Goal: Information Seeking & Learning: Understand process/instructions

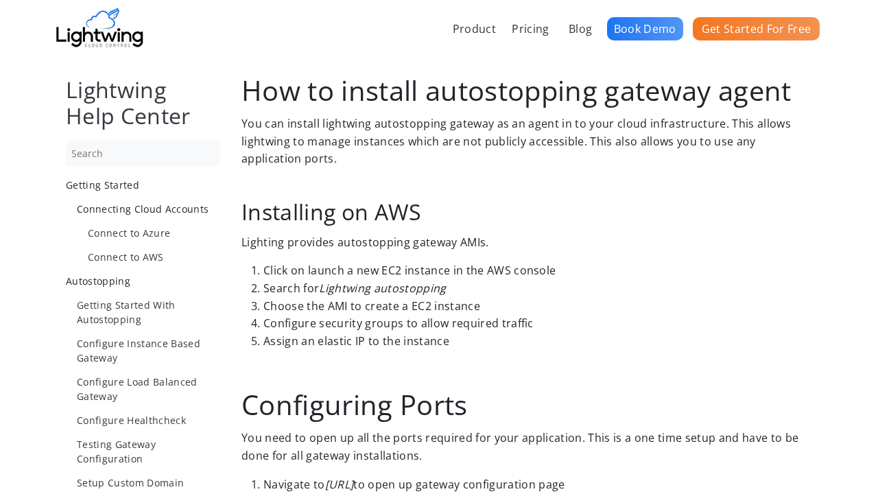
scroll to position [965, 0]
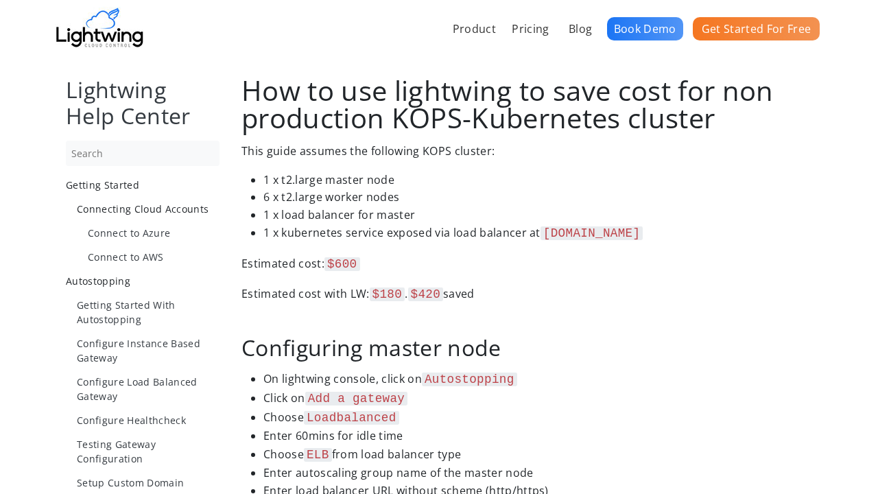
scroll to position [979, 0]
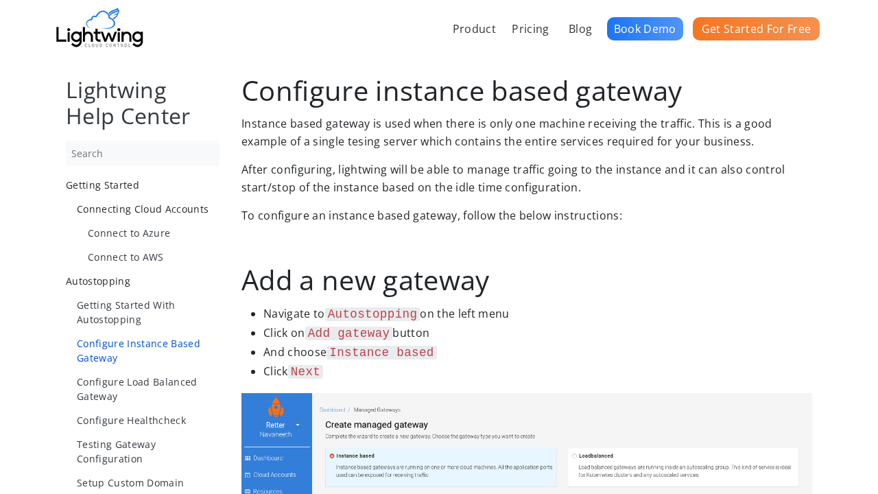
scroll to position [1409, 0]
